Goal: Use online tool/utility: Utilize a website feature to perform a specific function

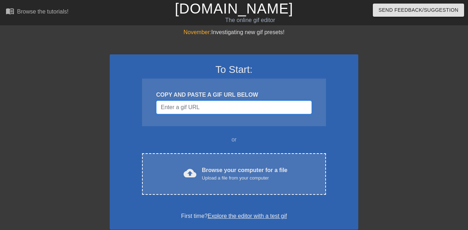
click at [191, 106] on input "Username" at bounding box center [234, 106] width 156 height 13
paste input "<img src="[URL][DOMAIN_NAME]" alt="Two Face Batman GIFs | Tenor"/>"
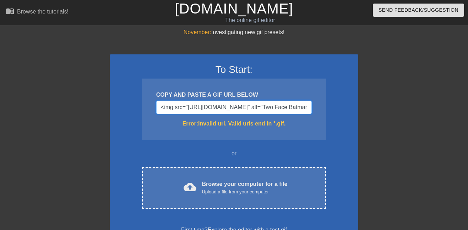
scroll to position [0, 161]
type input "<img src="[URL][DOMAIN_NAME]" alt="Two Face Batman GIFs | Tenor"/>"
click at [313, 115] on div "COPY AND PASTE A GIF URL BELOW <img src="[URL][DOMAIN_NAME]" alt="Two Face Batm…" at bounding box center [234, 108] width 184 height 61
click at [268, 110] on input "<img src="[URL][DOMAIN_NAME]" alt="Two Face Batman GIFs | Tenor"/>" at bounding box center [234, 106] width 156 height 13
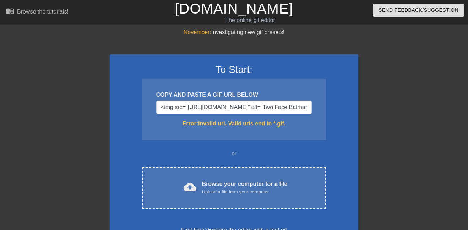
click at [284, 209] on div "To Start: COPY AND PASTE A GIF URL BELOW <img src="[URL][DOMAIN_NAME]" alt="Two…" at bounding box center [234, 148] width 249 height 189
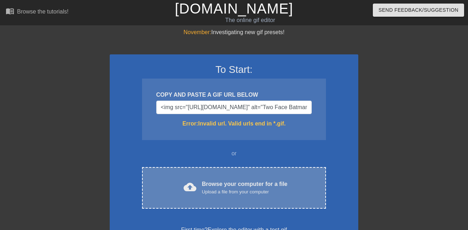
click at [276, 200] on div "cloud_upload Browse your computer for a file Upload a file from your computer C…" at bounding box center [234, 188] width 184 height 42
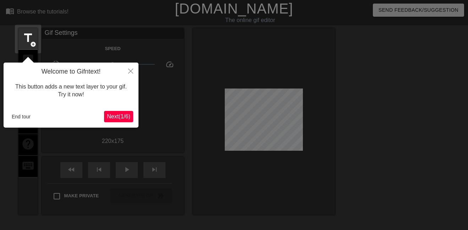
scroll to position [17, 0]
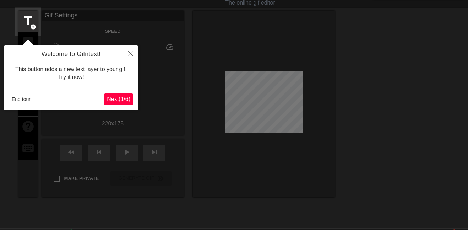
click at [123, 99] on span "Next ( 1 / 6 )" at bounding box center [118, 99] width 23 height 6
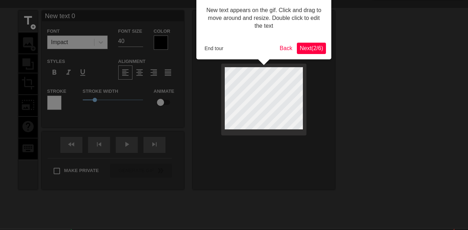
scroll to position [0, 0]
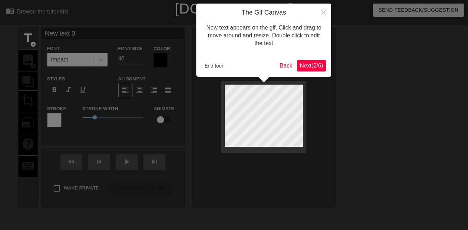
click at [123, 99] on div at bounding box center [234, 142] width 468 height 284
click at [300, 66] on span "Next ( 2 / 6 )" at bounding box center [311, 65] width 23 height 6
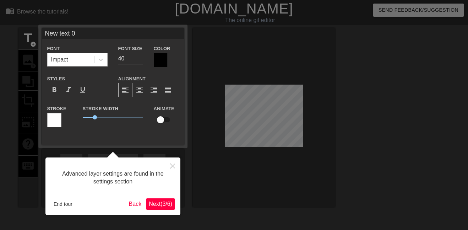
scroll to position [17, 0]
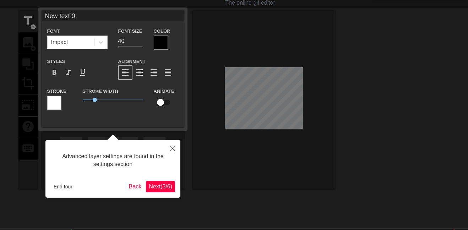
click at [165, 187] on span "Next ( 3 / 6 )" at bounding box center [160, 186] width 23 height 6
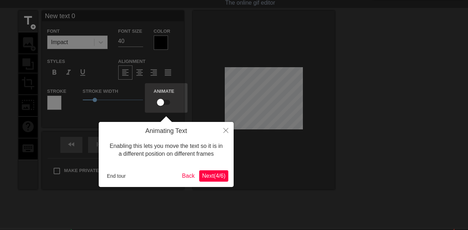
scroll to position [0, 0]
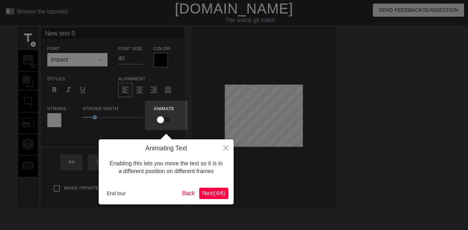
click at [220, 191] on span "Next ( 4 / 6 )" at bounding box center [213, 193] width 23 height 6
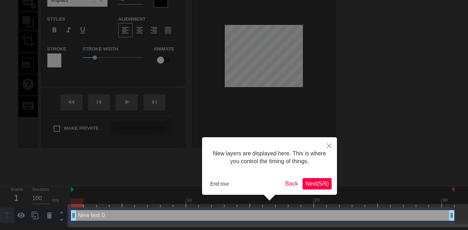
click at [321, 185] on span "Next ( 5 / 6 )" at bounding box center [316, 183] width 23 height 6
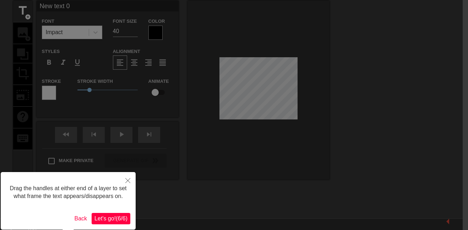
scroll to position [28, 5]
click at [116, 218] on span "Let's go! ( 6 / 6 )" at bounding box center [110, 218] width 33 height 6
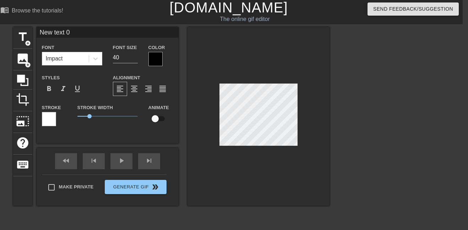
scroll to position [0, 0]
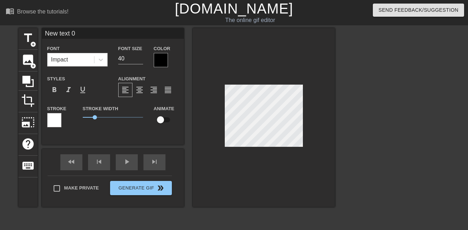
drag, startPoint x: 129, startPoint y: 37, endPoint x: 40, endPoint y: 31, distance: 89.0
click at [40, 31] on div "title add_circle image add_circle crop photo_size_select_large help keyboard Ne…" at bounding box center [176, 117] width 316 height 179
click at [169, 37] on input "[PERSON_NAME] deciding which personality to use" at bounding box center [113, 33] width 142 height 11
type input "[PERSON_NAME] deciding which personality to use."
click at [143, 62] on input "40" at bounding box center [130, 58] width 25 height 11
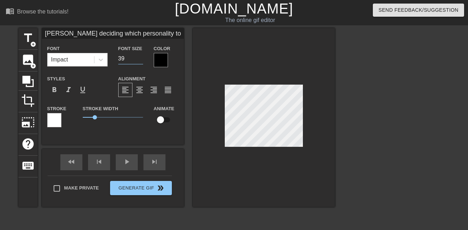
click at [141, 61] on input "39" at bounding box center [130, 58] width 25 height 11
click at [141, 61] on input "38" at bounding box center [130, 58] width 25 height 11
click at [141, 61] on input "37" at bounding box center [130, 58] width 25 height 11
click at [141, 61] on input "36" at bounding box center [130, 58] width 25 height 11
click at [141, 61] on input "35" at bounding box center [130, 58] width 25 height 11
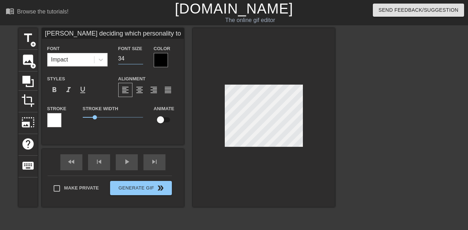
click at [141, 61] on input "34" at bounding box center [130, 58] width 25 height 11
click at [141, 61] on input "33" at bounding box center [130, 58] width 25 height 11
click at [141, 61] on input "32" at bounding box center [130, 58] width 25 height 11
click at [141, 61] on input "31" at bounding box center [130, 58] width 25 height 11
click at [141, 61] on input "30" at bounding box center [130, 58] width 25 height 11
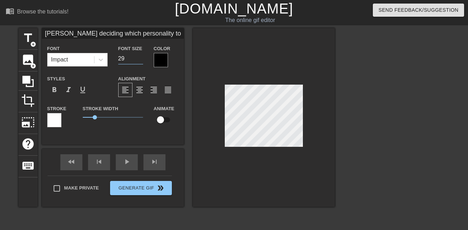
click at [141, 61] on input "29" at bounding box center [130, 58] width 25 height 11
type input "28"
click at [141, 61] on input "28" at bounding box center [130, 58] width 25 height 11
click at [290, 85] on div at bounding box center [264, 117] width 142 height 179
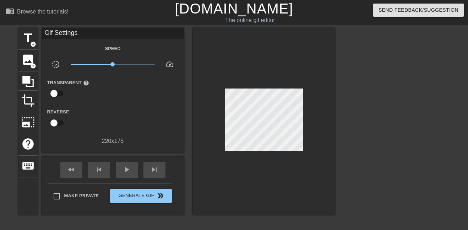
click at [328, 80] on div at bounding box center [264, 121] width 142 height 186
click at [32, 115] on div "photo_size_select_large" at bounding box center [27, 123] width 19 height 22
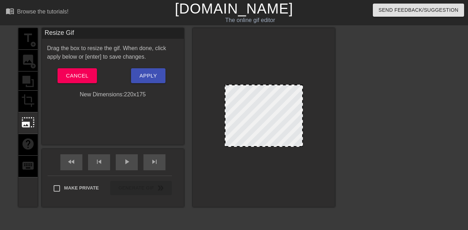
drag, startPoint x: 225, startPoint y: 85, endPoint x: 215, endPoint y: 68, distance: 20.4
click at [215, 68] on div at bounding box center [264, 117] width 142 height 179
drag, startPoint x: 227, startPoint y: 87, endPoint x: 205, endPoint y: 83, distance: 22.3
click at [205, 83] on div at bounding box center [264, 117] width 142 height 179
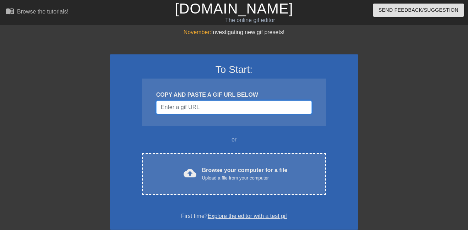
click at [174, 110] on input "Username" at bounding box center [234, 106] width 156 height 13
paste input "<img src="https://i.imgur.com/EbzDLCI.gif" alt="Two-Face Appreciation Thread fo…"
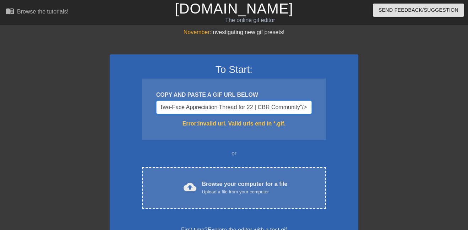
type input "<img src="https://i.imgur.com/EbzDLCI.gif" alt="Two-Face Appreciation Thread fo…"
click at [197, 108] on input "<img src="https://i.imgur.com/EbzDLCI.gif" alt="Two-Face Appreciation Thread fo…" at bounding box center [234, 106] width 156 height 13
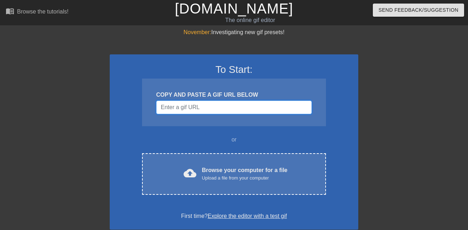
scroll to position [0, 0]
click at [197, 110] on input "Username" at bounding box center [234, 106] width 156 height 13
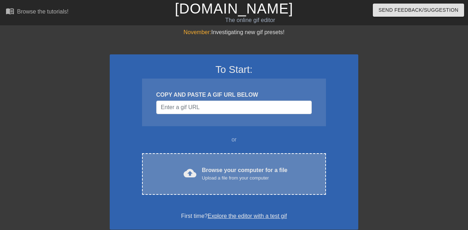
click at [233, 175] on div "Upload a file from your computer" at bounding box center [245, 177] width 86 height 7
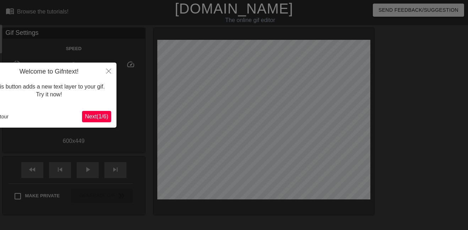
scroll to position [17, 0]
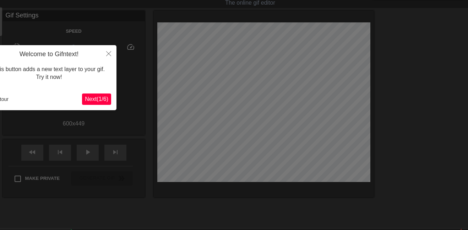
click at [103, 98] on span "Next ( 1 / 6 )" at bounding box center [96, 99] width 23 height 6
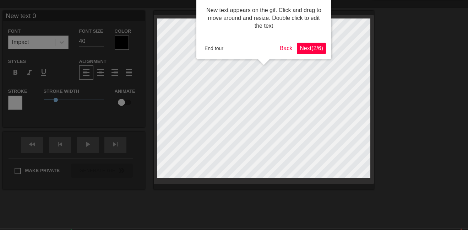
scroll to position [0, 0]
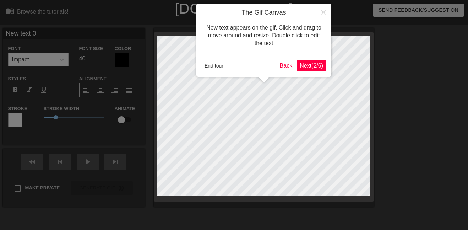
click at [318, 66] on span "Next ( 2 / 6 )" at bounding box center [311, 65] width 23 height 6
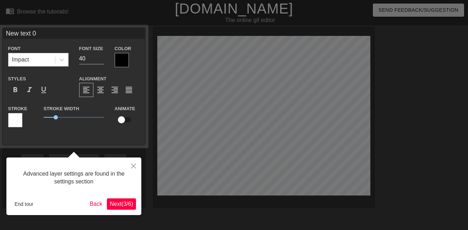
scroll to position [17, 0]
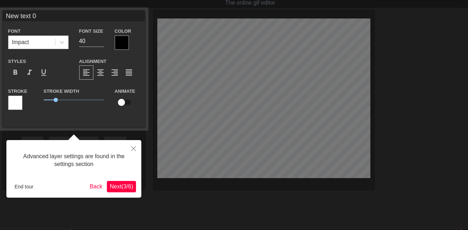
click at [129, 185] on span "Next ( 3 / 6 )" at bounding box center [121, 186] width 23 height 6
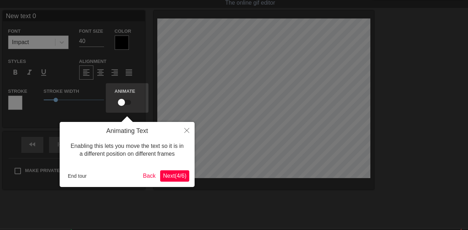
scroll to position [0, 0]
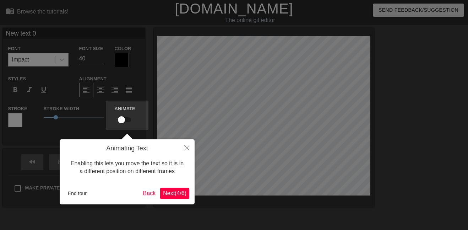
click at [182, 194] on span "Next ( 4 / 6 )" at bounding box center [174, 193] width 23 height 6
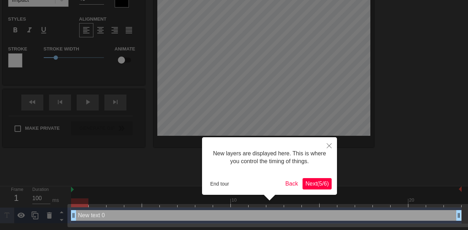
click at [310, 188] on button "Next ( 5 / 6 )" at bounding box center [317, 183] width 29 height 11
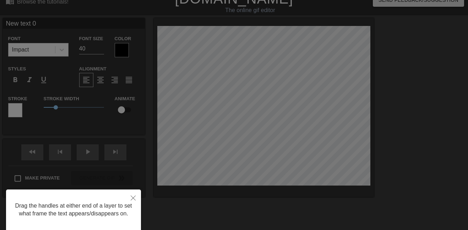
scroll to position [0, 0]
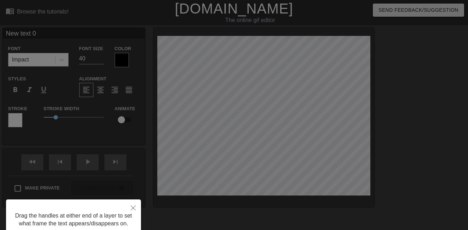
click at [320, 135] on div at bounding box center [234, 143] width 468 height 287
click at [133, 208] on icon "Close" at bounding box center [133, 207] width 5 height 5
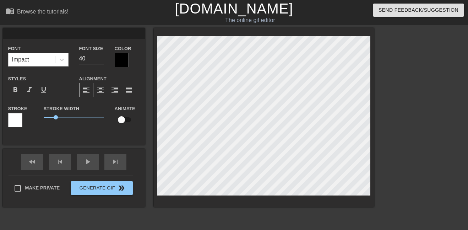
type input "I"
type textarea "I"
type input "Ia"
type textarea "Ia"
type input "Iag"
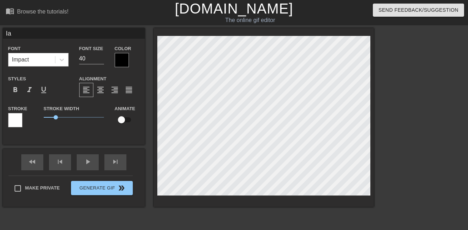
type textarea "Iag"
type input "Iago"
type textarea "Iago"
type input "Iago"
type textarea "Iago"
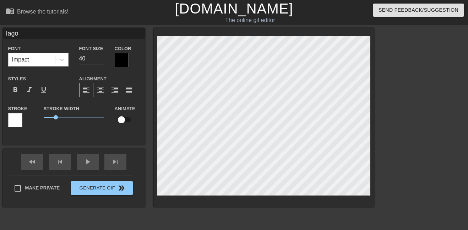
type input "Iago d"
type textarea "Iago d"
type input "Iago de"
type textarea "Iago de"
type input "Iago dec"
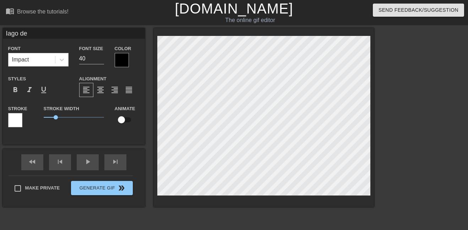
type textarea "Iago dec"
type input "Iago deci"
type textarea "Iago deci"
type input "Iago decid"
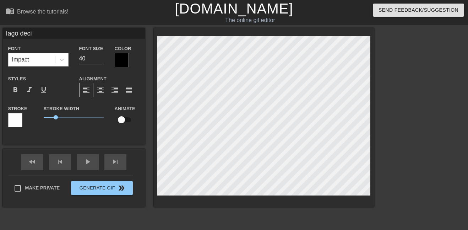
type textarea "Iago decid"
type input "[PERSON_NAME]"
type textarea "[PERSON_NAME]"
type input "[PERSON_NAME]"
type textarea "[PERSON_NAME]"
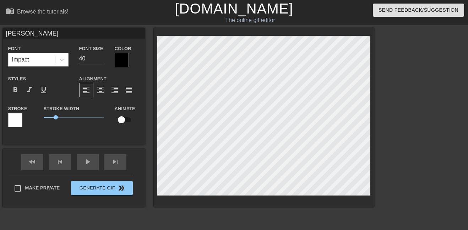
type input "Iago deciding"
type textarea "Iago deciding"
type input "Iago deciding w"
type textarea "Iago deciding w"
type input "Iago deciding wh"
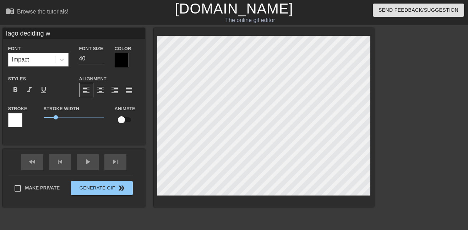
type textarea "Iago deciding wh"
type input "Iago deciding whi"
type textarea "Iago deciding whic"
type input "Iago deciding which"
type textarea "Iago deciding which"
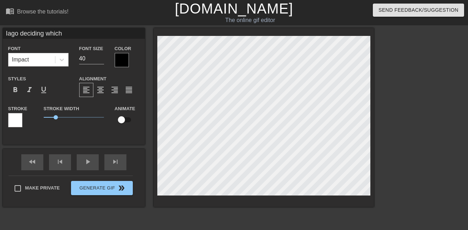
scroll to position [0, 4]
type input "Iago deciding which"
type textarea "Iago deciding which"
type input "Iago deciding which p"
type textarea "Iago deciding which pe"
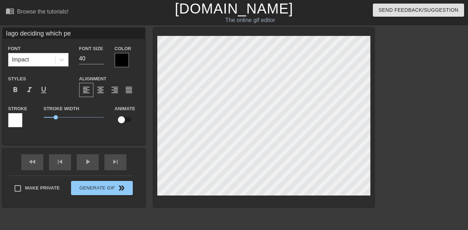
type input "Iago deciding which per"
type textarea "Iago deciding which per"
type input "Iago deciding which pers"
type textarea "Iago deciding which pers"
type input "Iago deciding which perso"
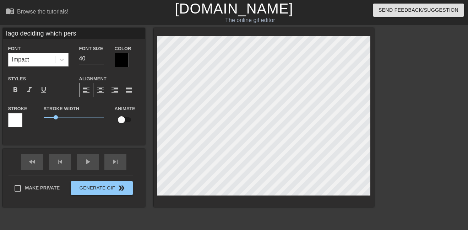
type textarea "Iago deciding which perso"
type input "Iago deciding which person"
type textarea "Iago deciding which person"
type input "Iago deciding which personl"
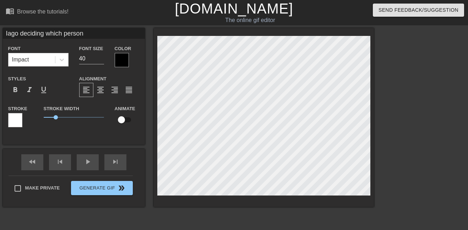
type textarea "Iago deciding which personl"
type input "Iago deciding which personli"
type textarea "Iago deciding which personli"
type input "Iago deciding which personlit"
type textarea "Iago deciding which personlit"
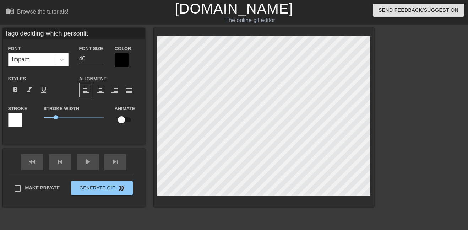
type input "Iago deciding which personlity"
type textarea "Iago deciding which personlity"
type input "Iago deciding which personlity"
type textarea "Iago deciding which personlity"
type input "Iago deciding which personlity t"
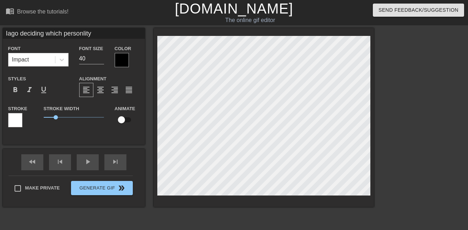
type textarea "Iago deciding which personlity t"
type input "Iago deciding which personlity to"
type textarea "Iago deciding which personlity to"
type input "Iago deciding which personlity to"
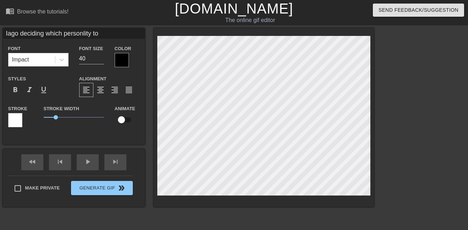
type textarea "Iago deciding which personlity to"
type input "Iago deciding which personlity to u"
type textarea "Iago deciding which personlity to u"
type input "Iago deciding which personlity to us"
type textarea "Iago deciding which personlity to us"
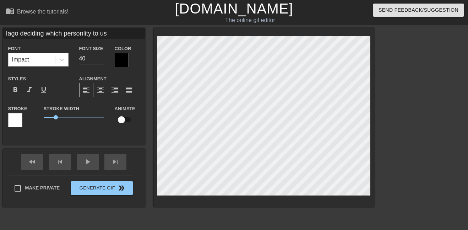
type input "Iago deciding which personlity to use"
type textarea "Iago deciding which personlity to use"
type input "Iago deciding which personlity to usee"
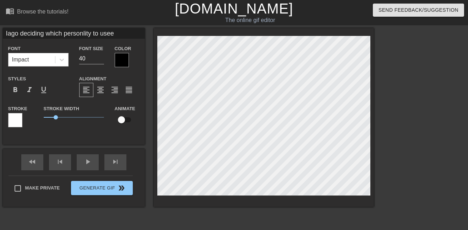
type textarea "Iago deciding which personlity to usee"
click at [89, 56] on input "40" at bounding box center [91, 58] width 25 height 11
click at [103, 61] on input "40" at bounding box center [91, 58] width 25 height 11
click at [102, 60] on input "39" at bounding box center [91, 58] width 25 height 11
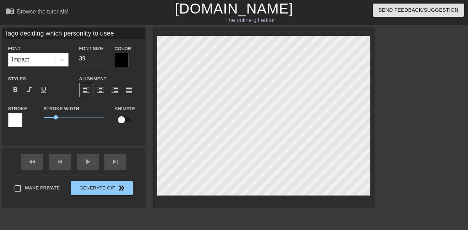
click at [102, 60] on input "38" at bounding box center [91, 58] width 25 height 11
click at [102, 60] on input "37" at bounding box center [91, 58] width 25 height 11
click at [102, 60] on input "36" at bounding box center [91, 58] width 25 height 11
click at [102, 60] on input "35" at bounding box center [91, 58] width 25 height 11
click at [102, 60] on input "34" at bounding box center [91, 58] width 25 height 11
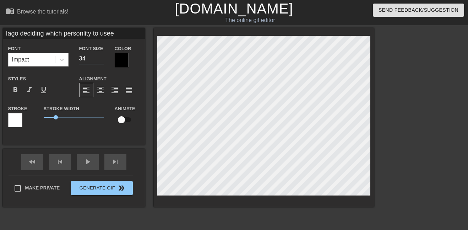
click at [102, 60] on input "33" at bounding box center [91, 58] width 25 height 11
type input "32"
click at [102, 60] on input "32" at bounding box center [91, 58] width 25 height 11
click at [117, 62] on div at bounding box center [122, 60] width 14 height 14
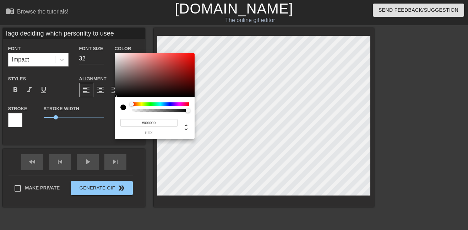
drag, startPoint x: 134, startPoint y: 104, endPoint x: 125, endPoint y: 106, distance: 8.7
click at [125, 106] on div at bounding box center [154, 107] width 69 height 10
click at [124, 107] on div at bounding box center [123, 107] width 6 height 6
type input "0"
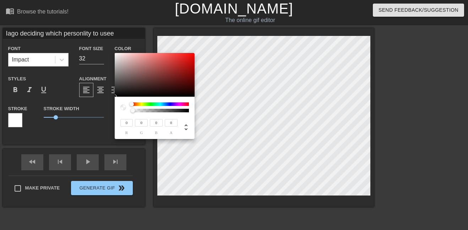
drag, startPoint x: 189, startPoint y: 110, endPoint x: 129, endPoint y: 110, distance: 60.4
click at [129, 110] on div at bounding box center [154, 107] width 69 height 10
click at [124, 108] on div at bounding box center [123, 107] width 6 height 6
type input "254"
type input "249"
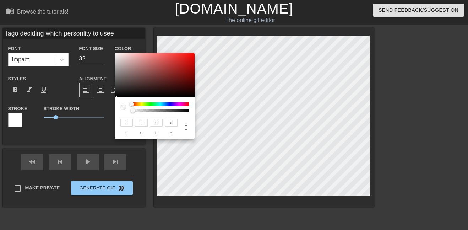
type input "249"
click at [116, 53] on div at bounding box center [155, 75] width 80 height 44
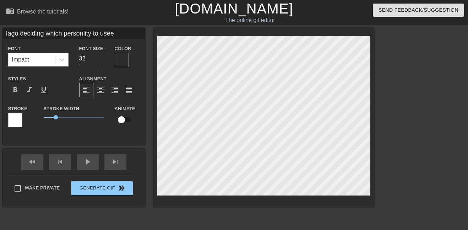
scroll to position [0, 3]
click at [62, 61] on icon at bounding box center [61, 59] width 7 height 7
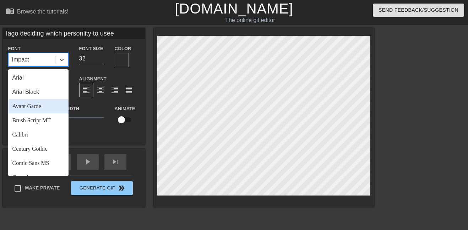
click at [45, 109] on div "Avant Garde" at bounding box center [38, 106] width 60 height 14
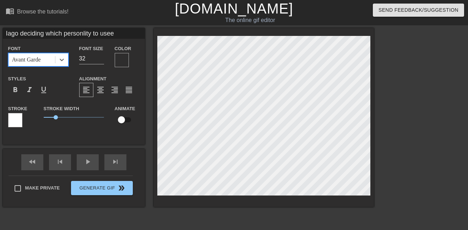
click at [119, 62] on div at bounding box center [122, 60] width 14 height 14
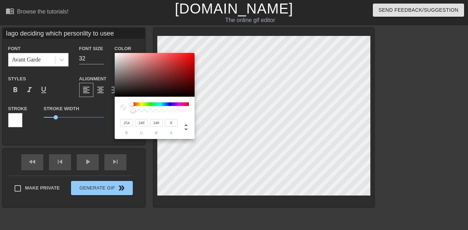
type input "249"
type input "254"
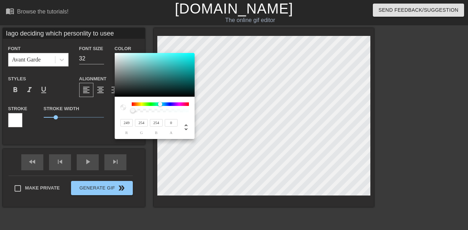
click at [160, 105] on div at bounding box center [160, 104] width 57 height 4
type input "29"
type input "221"
click at [184, 59] on div at bounding box center [155, 75] width 80 height 44
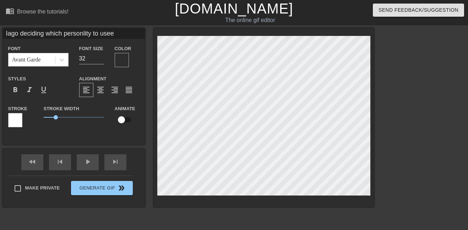
scroll to position [0, 4]
click at [18, 88] on span "format_bold" at bounding box center [15, 90] width 9 height 9
click at [119, 61] on div at bounding box center [122, 60] width 14 height 14
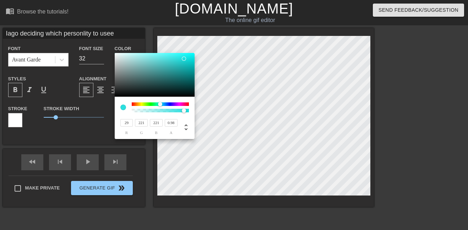
type input "1"
drag, startPoint x: 134, startPoint y: 110, endPoint x: 206, endPoint y: 113, distance: 72.8
click at [206, 113] on div "29 r 221 g 221 b 1 a" at bounding box center [234, 115] width 468 height 230
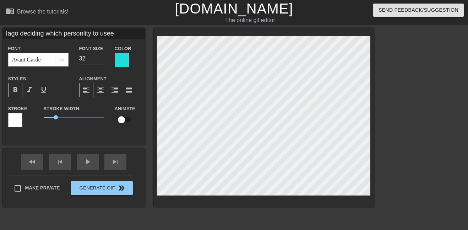
scroll to position [0, 4]
click at [120, 54] on div at bounding box center [122, 60] width 14 height 14
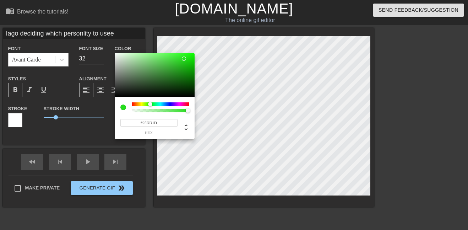
type input "#2CDD1D"
drag, startPoint x: 161, startPoint y: 105, endPoint x: 150, endPoint y: 105, distance: 11.4
click at [150, 105] on div at bounding box center [150, 104] width 4 height 4
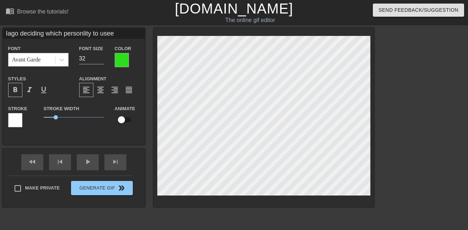
scroll to position [0, 5]
click at [59, 57] on icon at bounding box center [61, 59] width 7 height 7
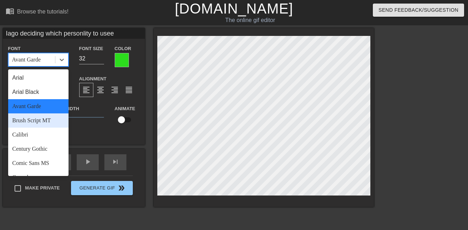
click at [59, 118] on div "Brush Script MT" at bounding box center [38, 120] width 60 height 14
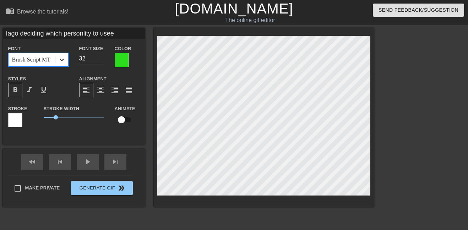
click at [58, 61] on icon at bounding box center [61, 59] width 7 height 7
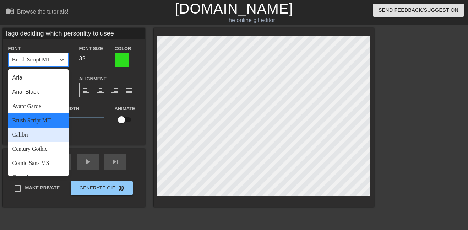
click at [36, 137] on div "Calibri" at bounding box center [38, 134] width 60 height 14
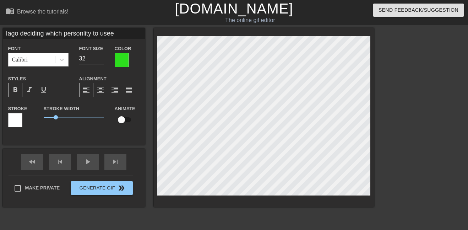
click at [112, 35] on input "Iago deciding which personlity to usee" at bounding box center [74, 33] width 142 height 11
click at [83, 33] on input "Iago deciding which personlity to use" at bounding box center [74, 33] width 142 height 11
type input "[PERSON_NAME] deciding which personality to use"
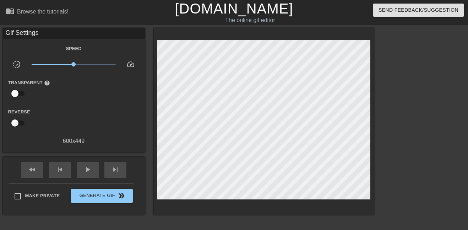
click at [147, 62] on div "title add_circle image add_circle crop photo_size_select_large help keyboard Gi…" at bounding box center [176, 121] width 394 height 186
click at [90, 169] on span "play_arrow" at bounding box center [87, 169] width 9 height 9
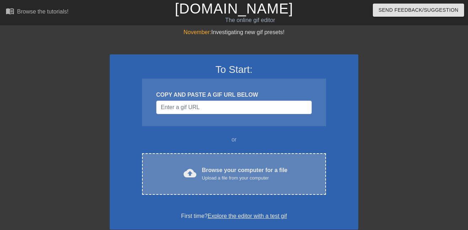
click at [196, 173] on span "cloud_upload" at bounding box center [190, 173] width 13 height 13
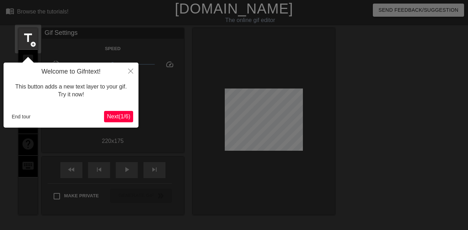
scroll to position [17, 0]
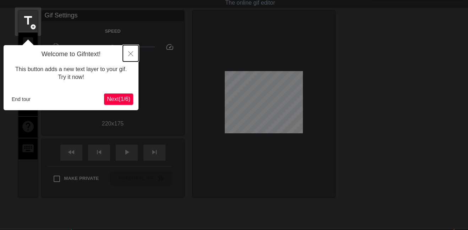
click at [130, 49] on button "Close" at bounding box center [131, 53] width 16 height 16
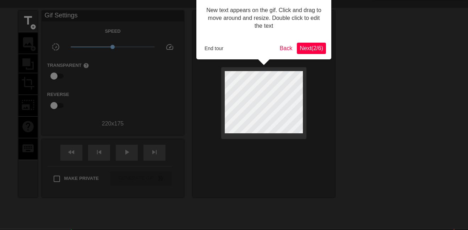
scroll to position [0, 0]
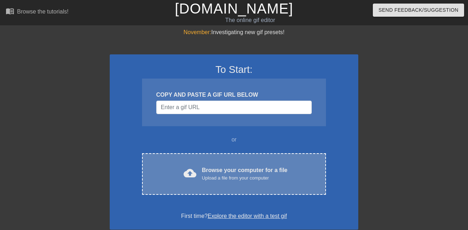
click at [252, 156] on div "cloud_upload Browse your computer for a file Upload a file from your computer C…" at bounding box center [234, 174] width 184 height 42
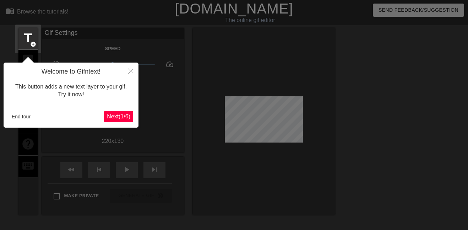
scroll to position [17, 0]
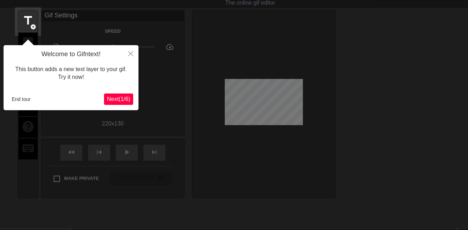
click at [125, 100] on span "Next ( 1 / 6 )" at bounding box center [118, 99] width 23 height 6
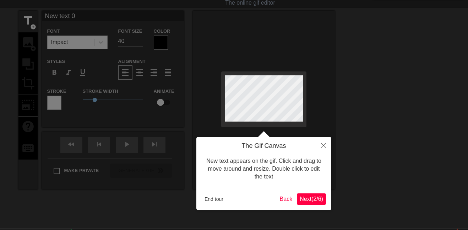
scroll to position [0, 0]
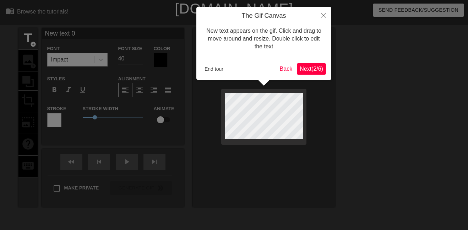
click at [308, 71] on span "Next ( 2 / 6 )" at bounding box center [311, 69] width 23 height 6
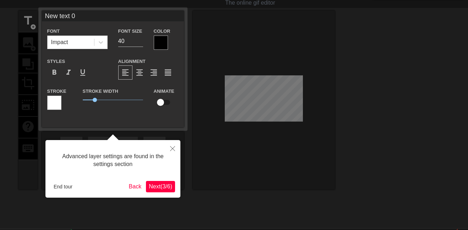
click at [156, 183] on span "Next ( 3 / 6 )" at bounding box center [160, 186] width 23 height 6
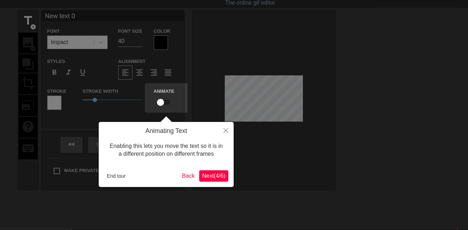
scroll to position [0, 0]
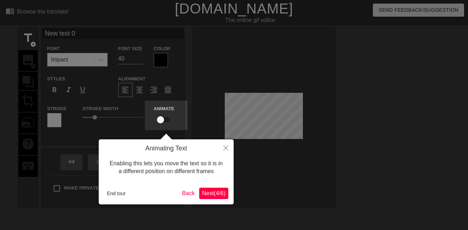
click at [206, 199] on div "Animating Text Enabling this lets you move the text so it is in a different pos…" at bounding box center [166, 171] width 135 height 65
click at [204, 195] on span "Next ( 4 / 6 )" at bounding box center [213, 193] width 23 height 6
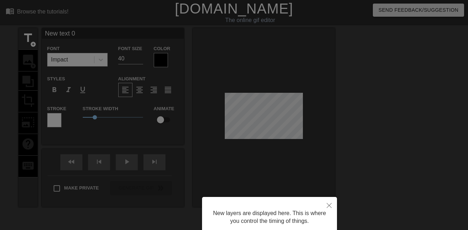
scroll to position [60, 0]
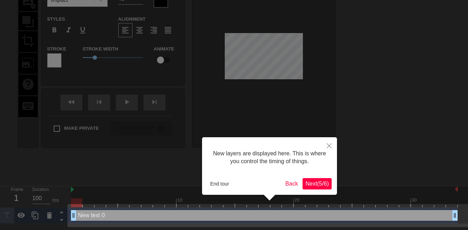
click at [309, 182] on span "Next ( 5 / 6 )" at bounding box center [316, 183] width 23 height 6
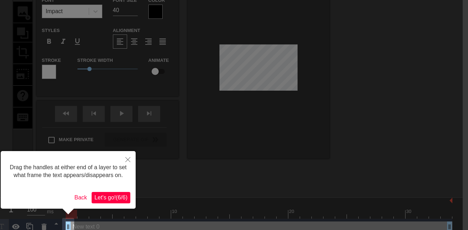
scroll to position [54, 5]
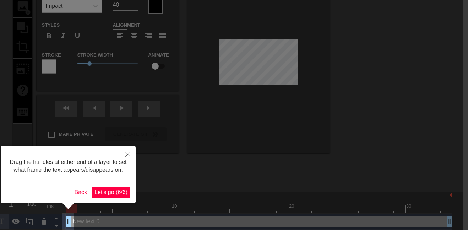
click at [118, 189] on span "Let's go! ( 6 / 6 )" at bounding box center [110, 192] width 33 height 6
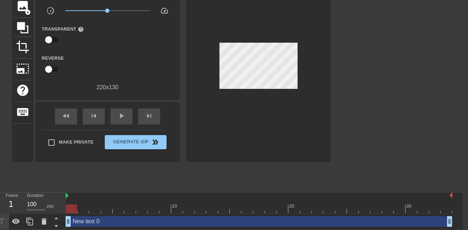
click at [250, 100] on div at bounding box center [258, 67] width 142 height 186
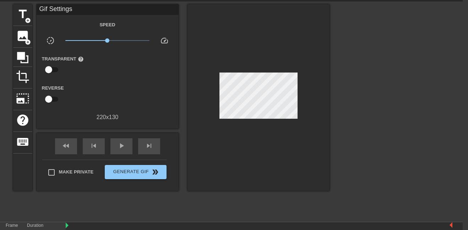
scroll to position [15, 5]
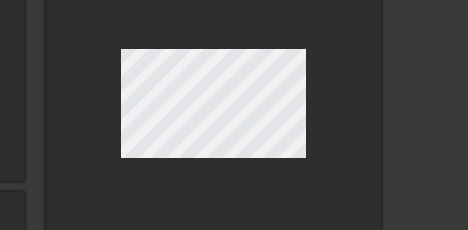
click at [324, 111] on div at bounding box center [258, 106] width 142 height 186
